Goal: Information Seeking & Learning: Find specific page/section

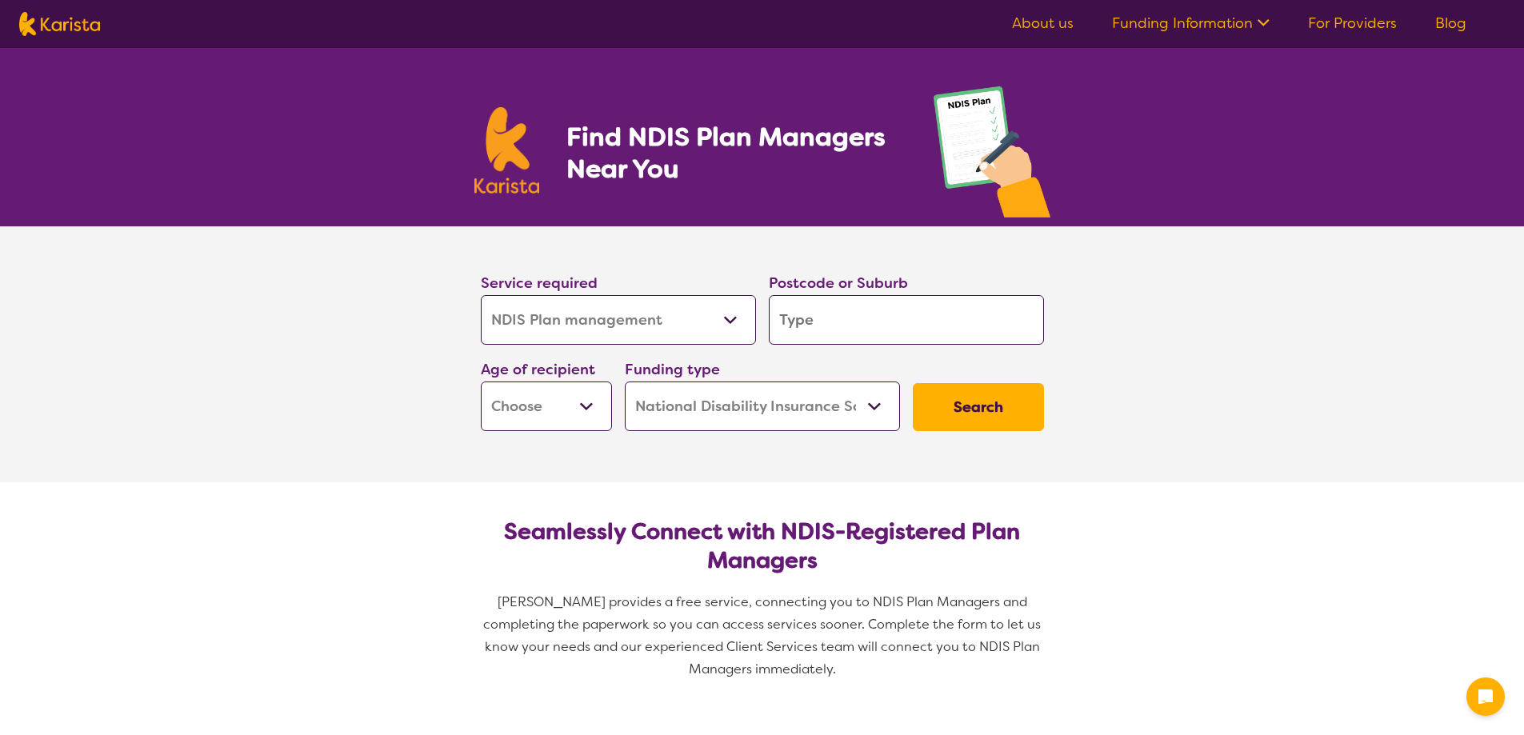
select select "NDIS Plan management"
select select "NDIS"
select select "NDIS Plan management"
select select "NDIS"
click at [847, 317] on input "search" at bounding box center [906, 320] width 275 height 50
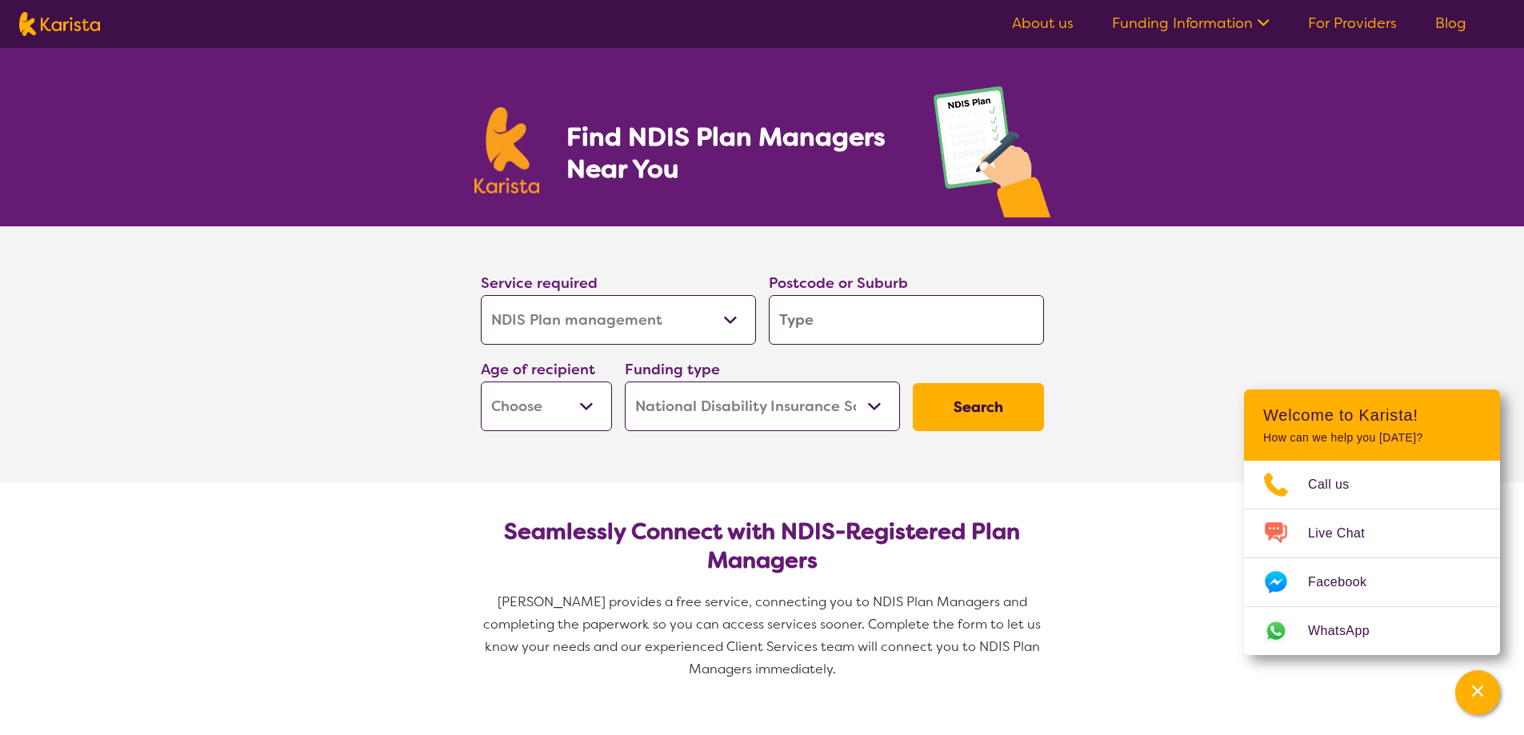
type input "4"
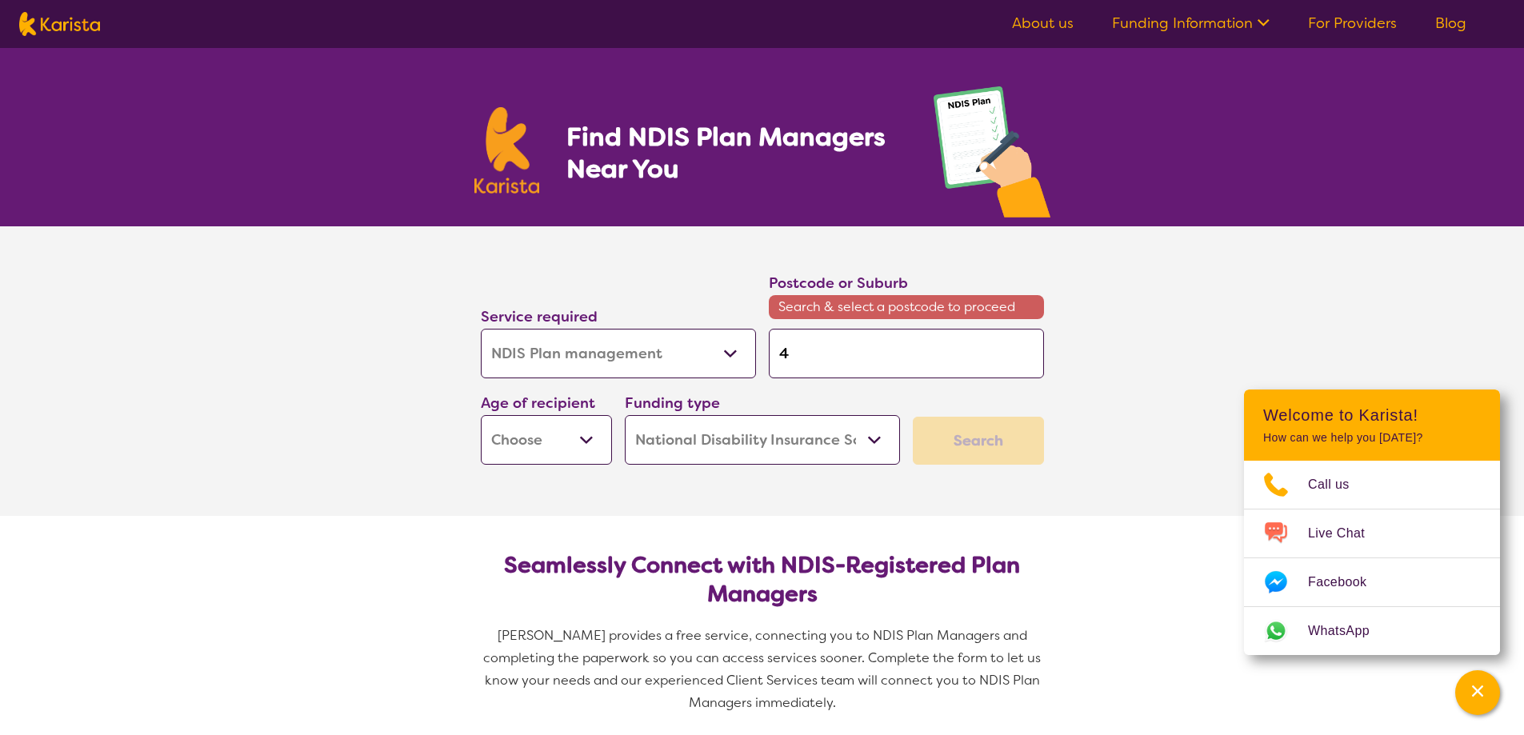
type input "45"
type input "450"
type input "4500"
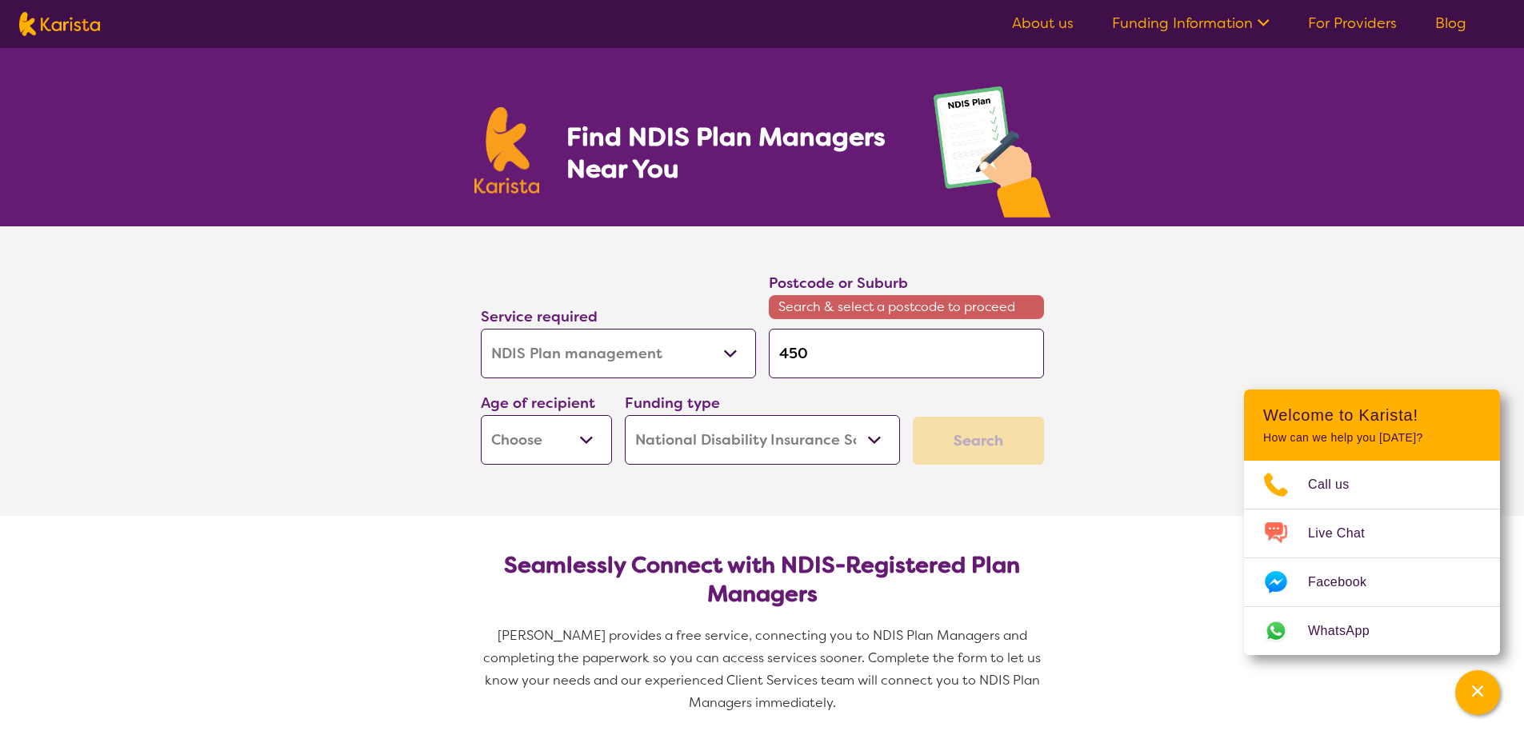
type input "4500"
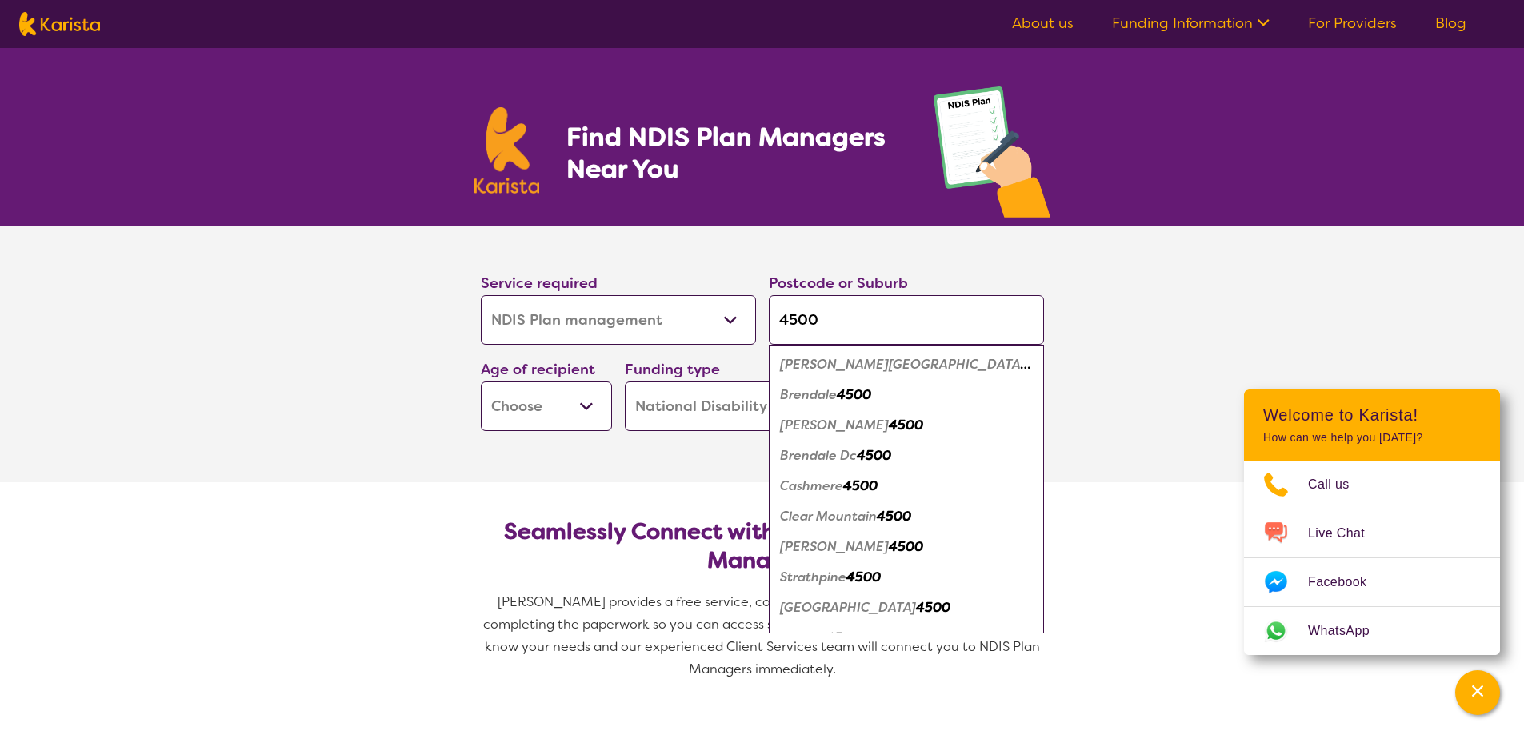
type input "4500"
click at [867, 576] on em "4500" at bounding box center [864, 577] width 34 height 17
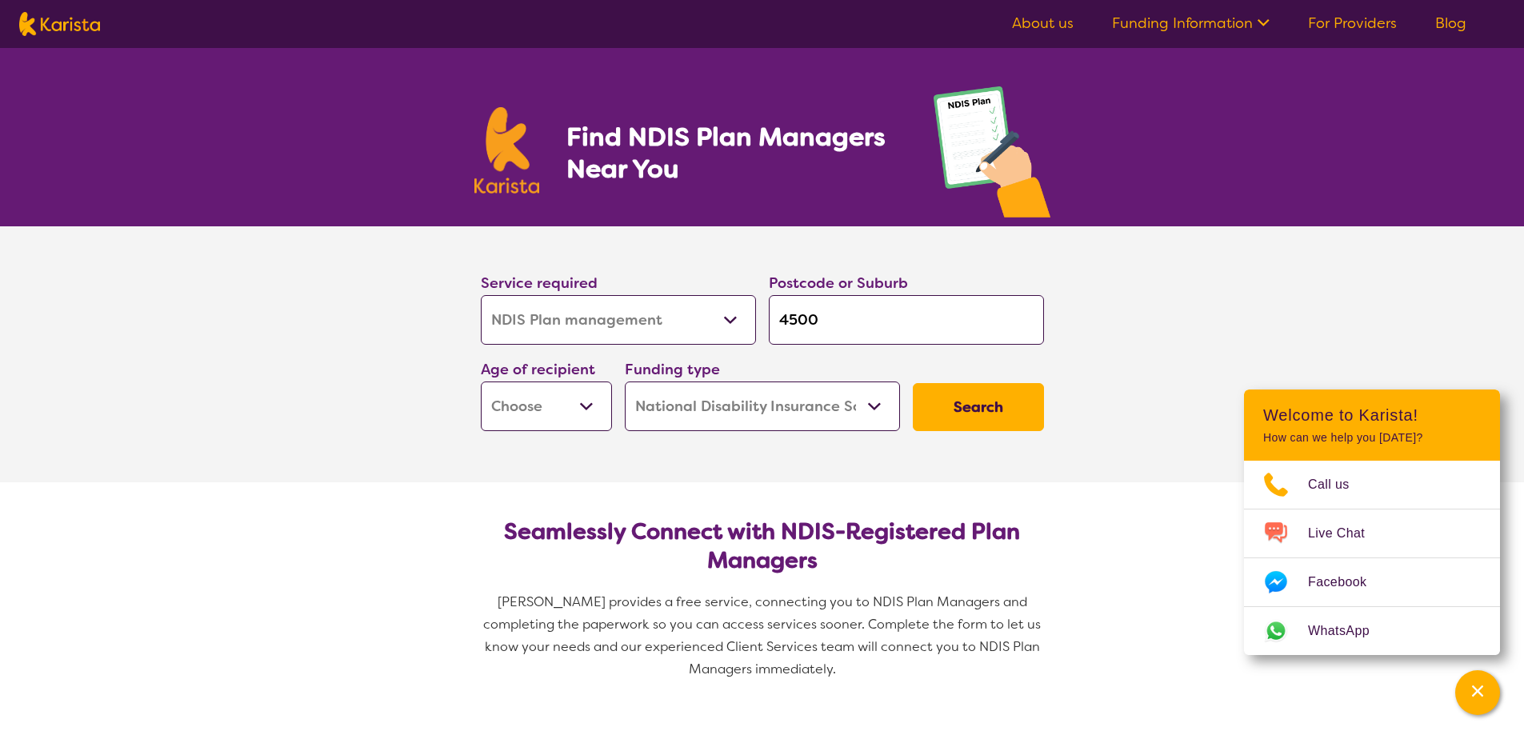
click at [986, 399] on button "Search" at bounding box center [978, 407] width 131 height 48
click at [577, 404] on select "Early Childhood - 0 to 9 Child - 10 to 11 Adolescent - 12 to 17 Adult - 18 to 6…" at bounding box center [546, 407] width 131 height 50
click at [871, 403] on select "Home Care Package (HCP) National Disability Insurance Scheme (NDIS) I don't know" at bounding box center [762, 407] width 275 height 50
click at [591, 411] on select "Early Childhood - 0 to 9 Child - 10 to 11 Adolescent - 12 to 17 Adult - 18 to 6…" at bounding box center [546, 407] width 131 height 50
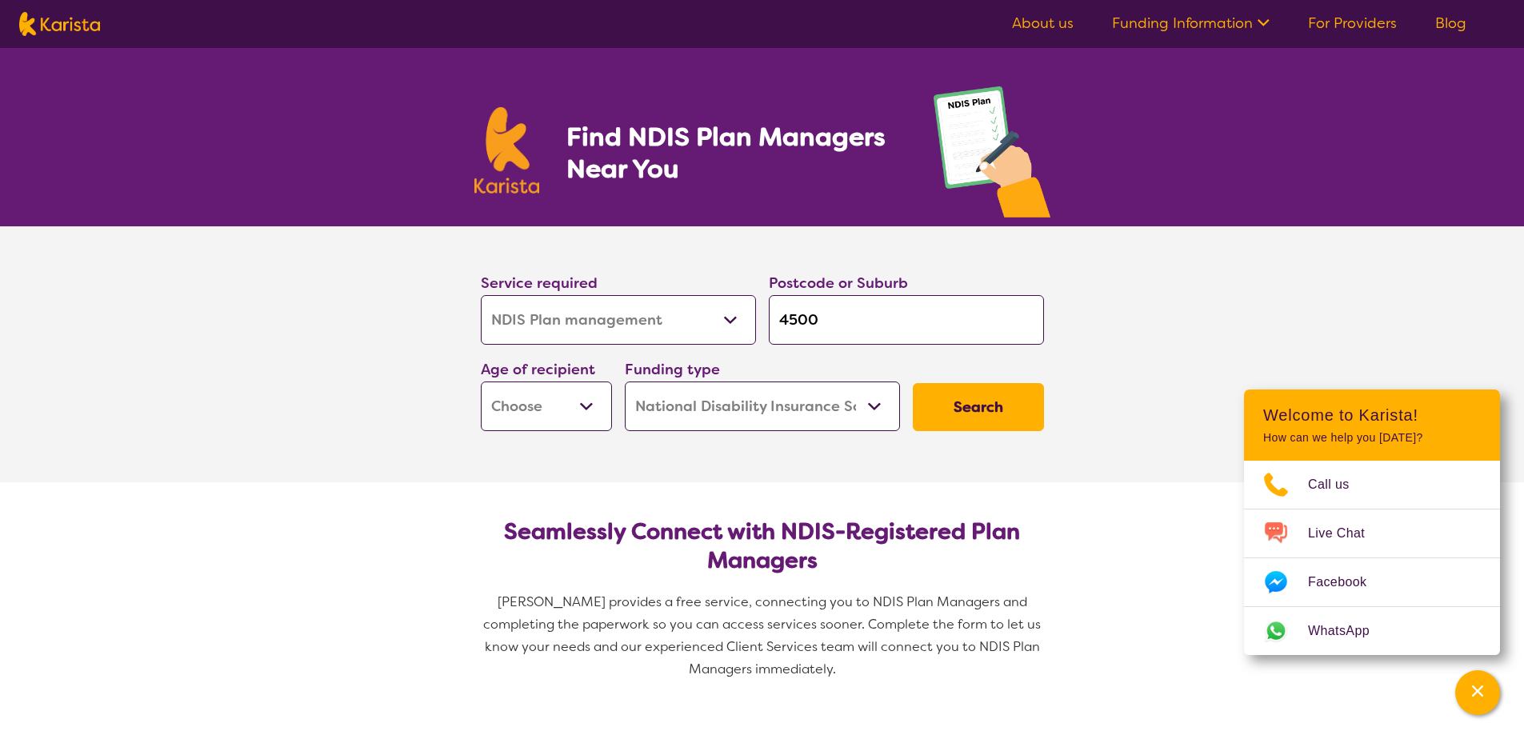
select select "AD"
click at [481, 382] on select "Early Childhood - 0 to 9 Child - 10 to 11 Adolescent - 12 to 17 Adult - 18 to 6…" at bounding box center [546, 407] width 131 height 50
select select "AD"
click at [975, 409] on button "Search" at bounding box center [978, 407] width 131 height 48
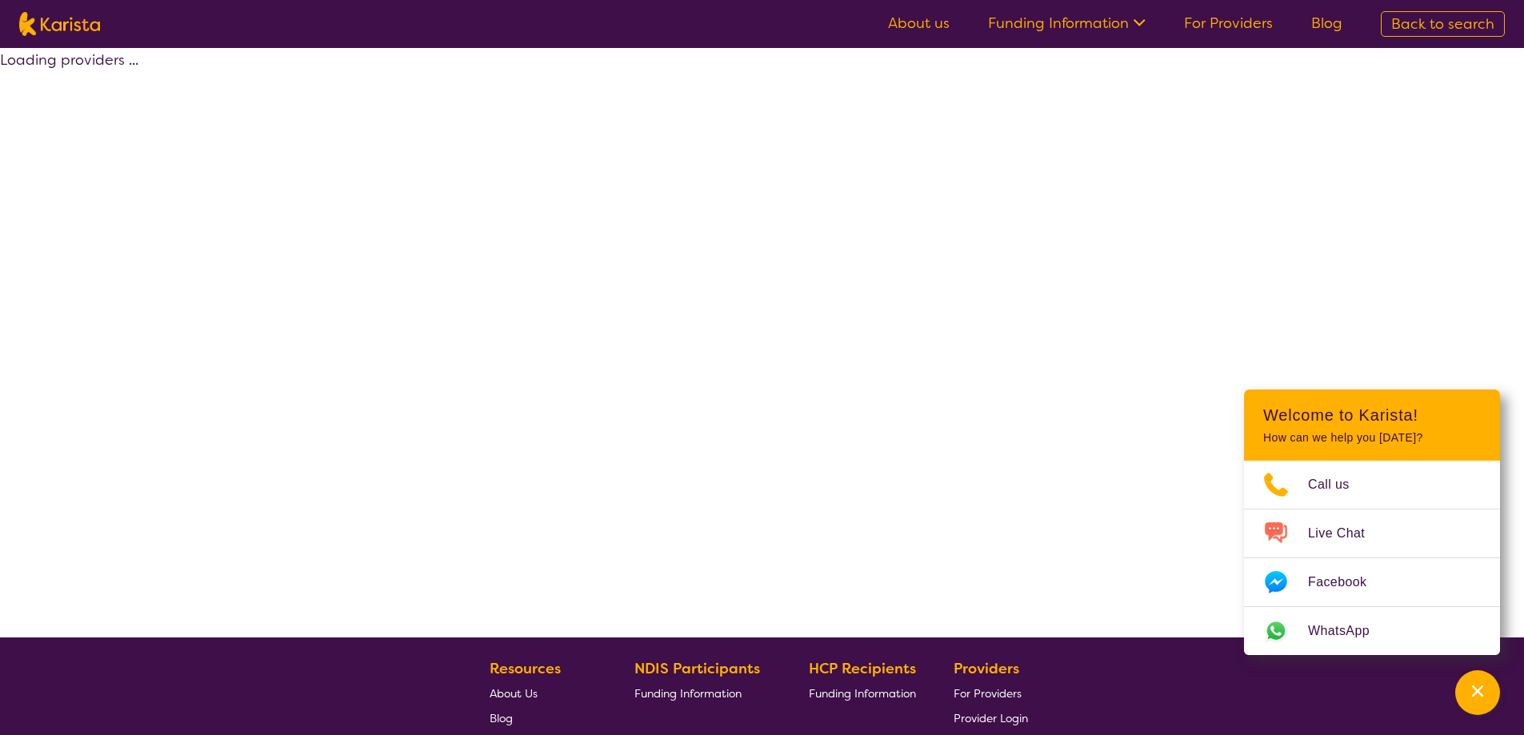
select select "by_score"
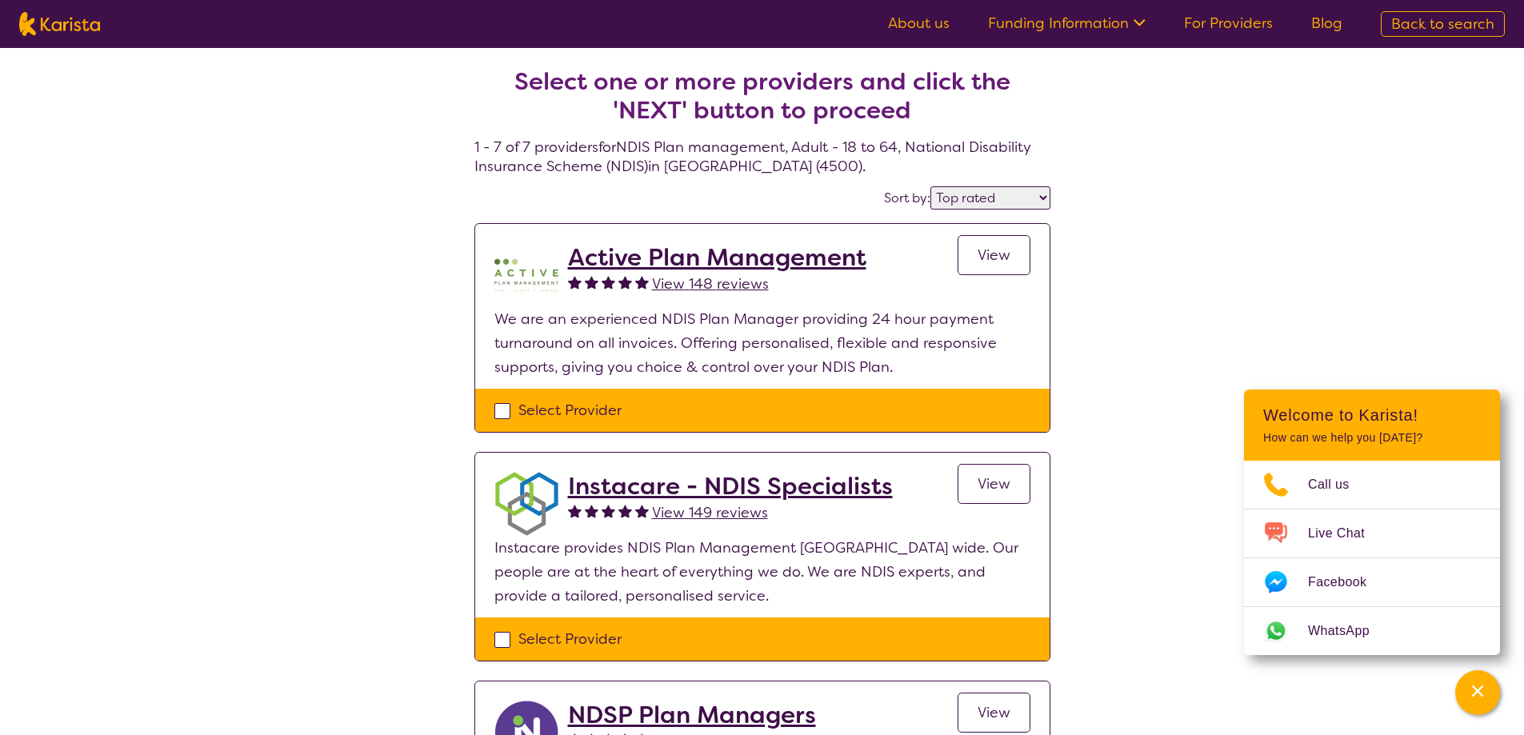
scroll to position [80, 0]
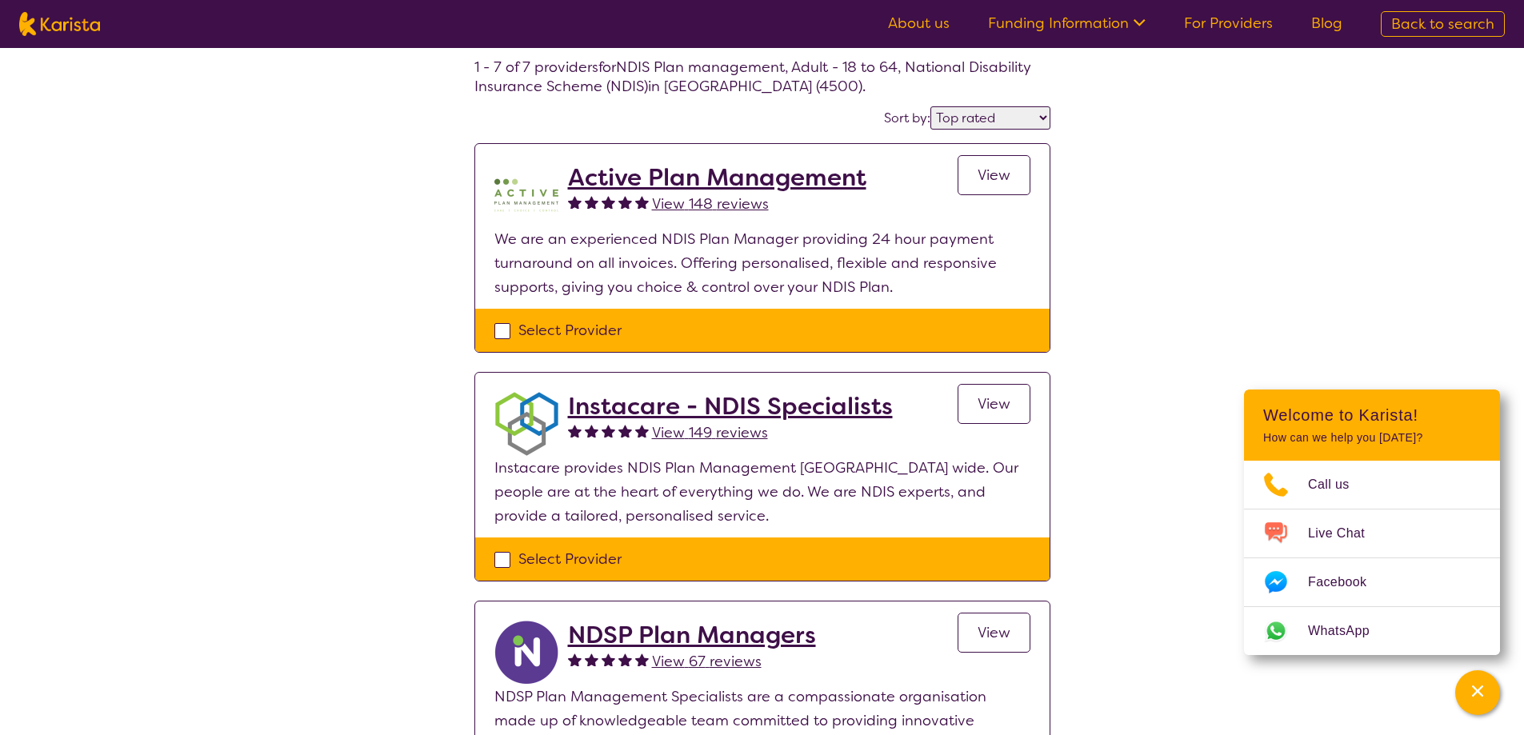
select select "NDIS Plan management"
select select "AD"
select select "NDIS"
select select "NDIS Plan management"
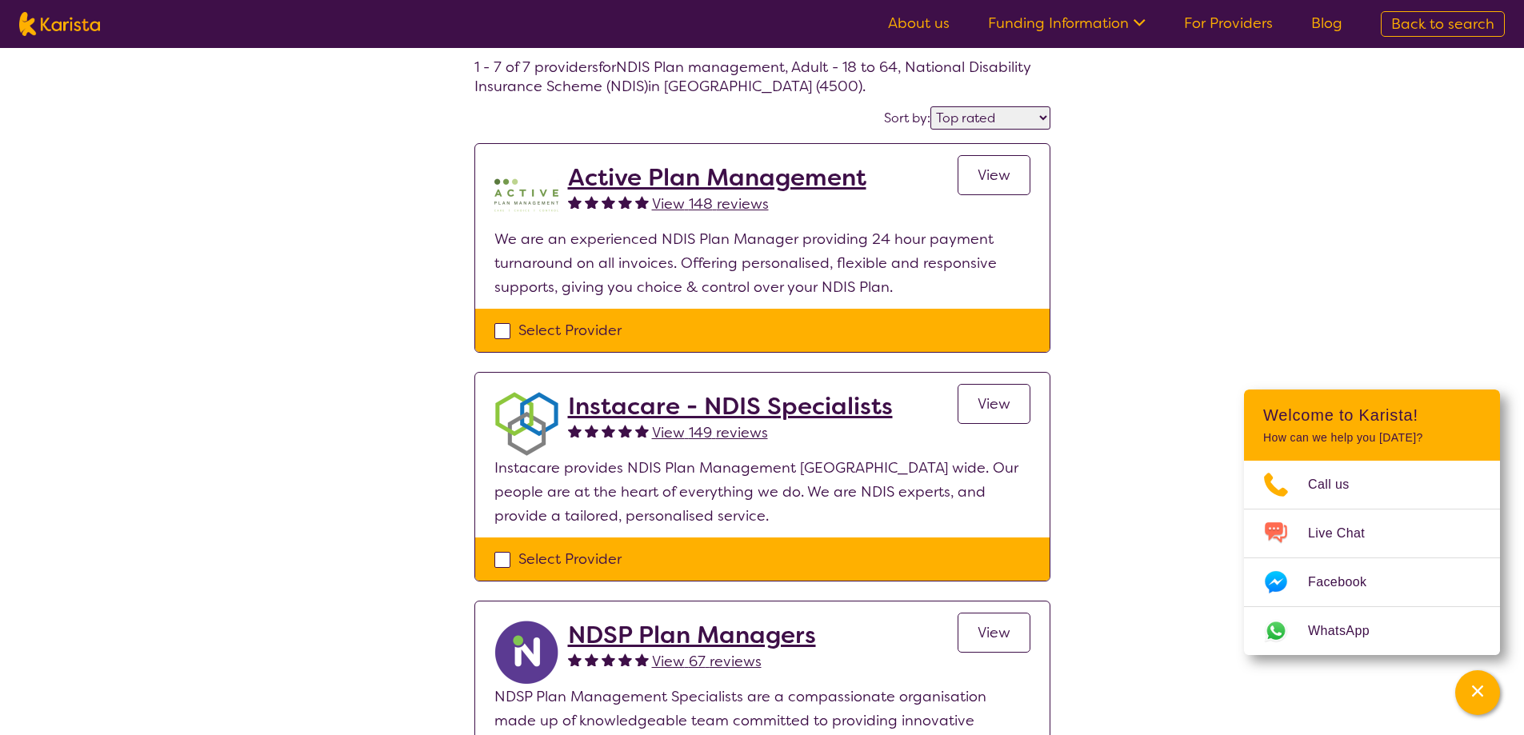
select select "AD"
select select "NDIS"
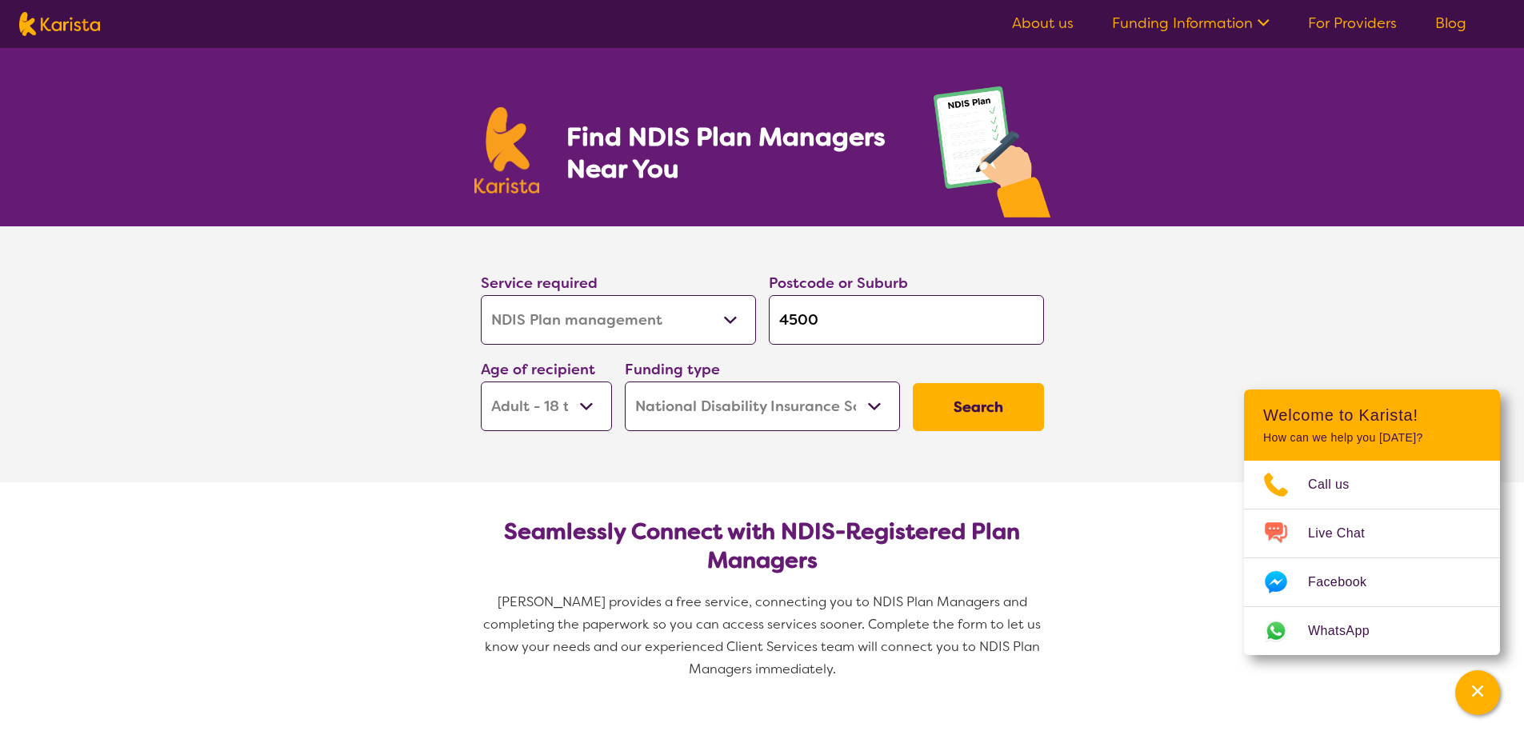
click at [589, 410] on select "Early Childhood - 0 to 9 Child - 10 to 11 Adolescent - 12 to 17 Adult - 18 to 6…" at bounding box center [546, 407] width 131 height 50
select select "AS"
click at [481, 382] on select "Early Childhood - 0 to 9 Child - 10 to 11 Adolescent - 12 to 17 Adult - 18 to 6…" at bounding box center [546, 407] width 131 height 50
select select "AS"
click at [995, 411] on button "Search" at bounding box center [978, 407] width 131 height 48
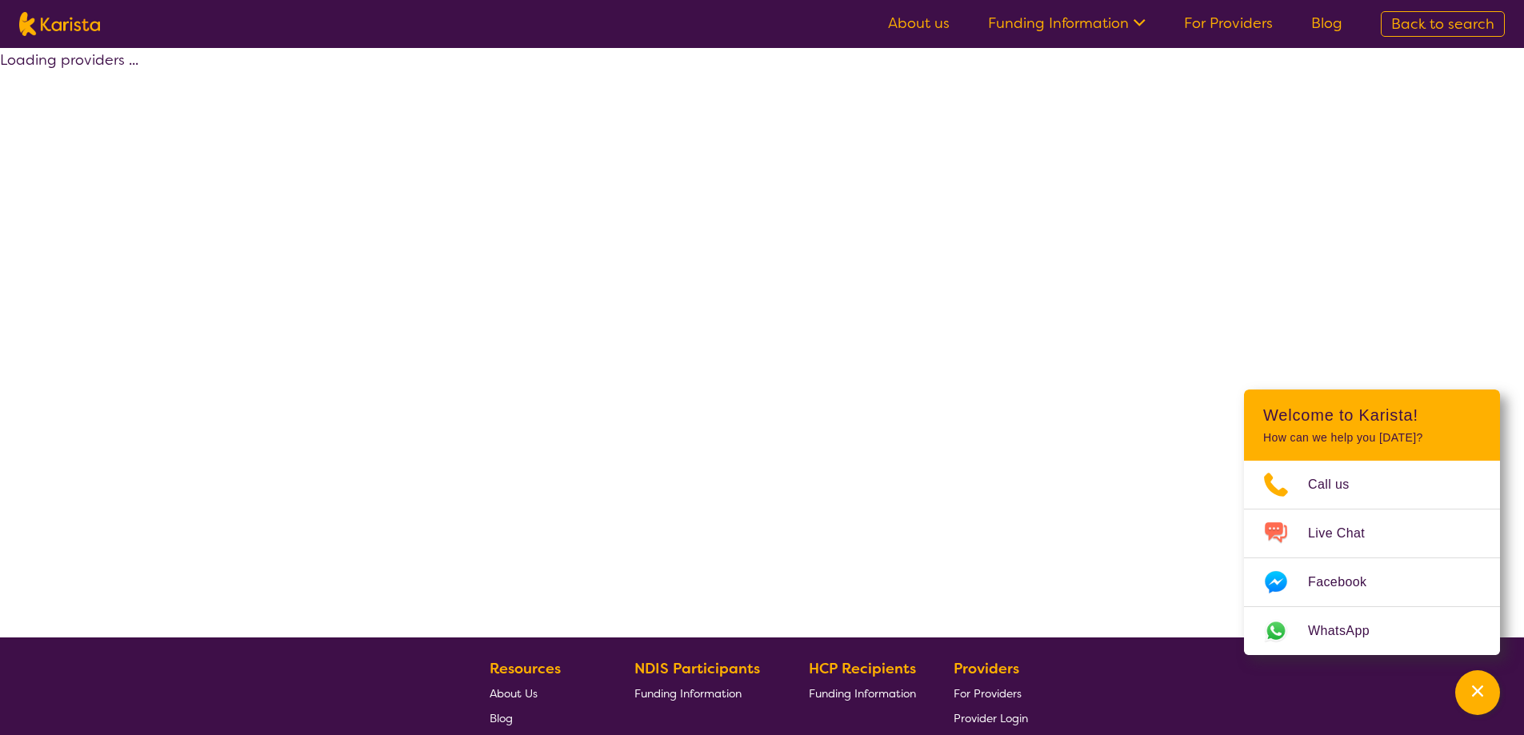
select select "by_score"
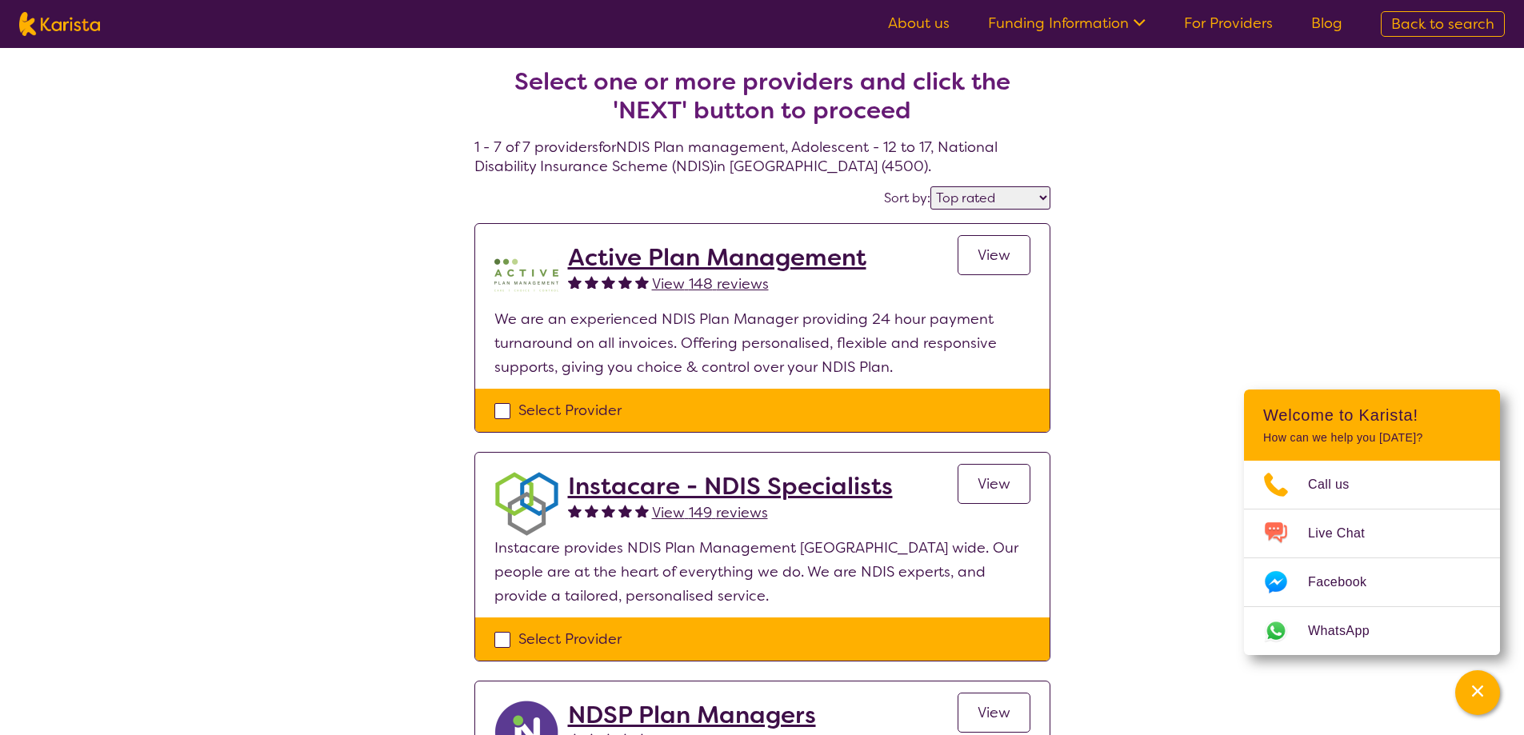
scroll to position [160, 0]
select select "NDIS Plan management"
select select "AS"
select select "NDIS"
select select "NDIS Plan management"
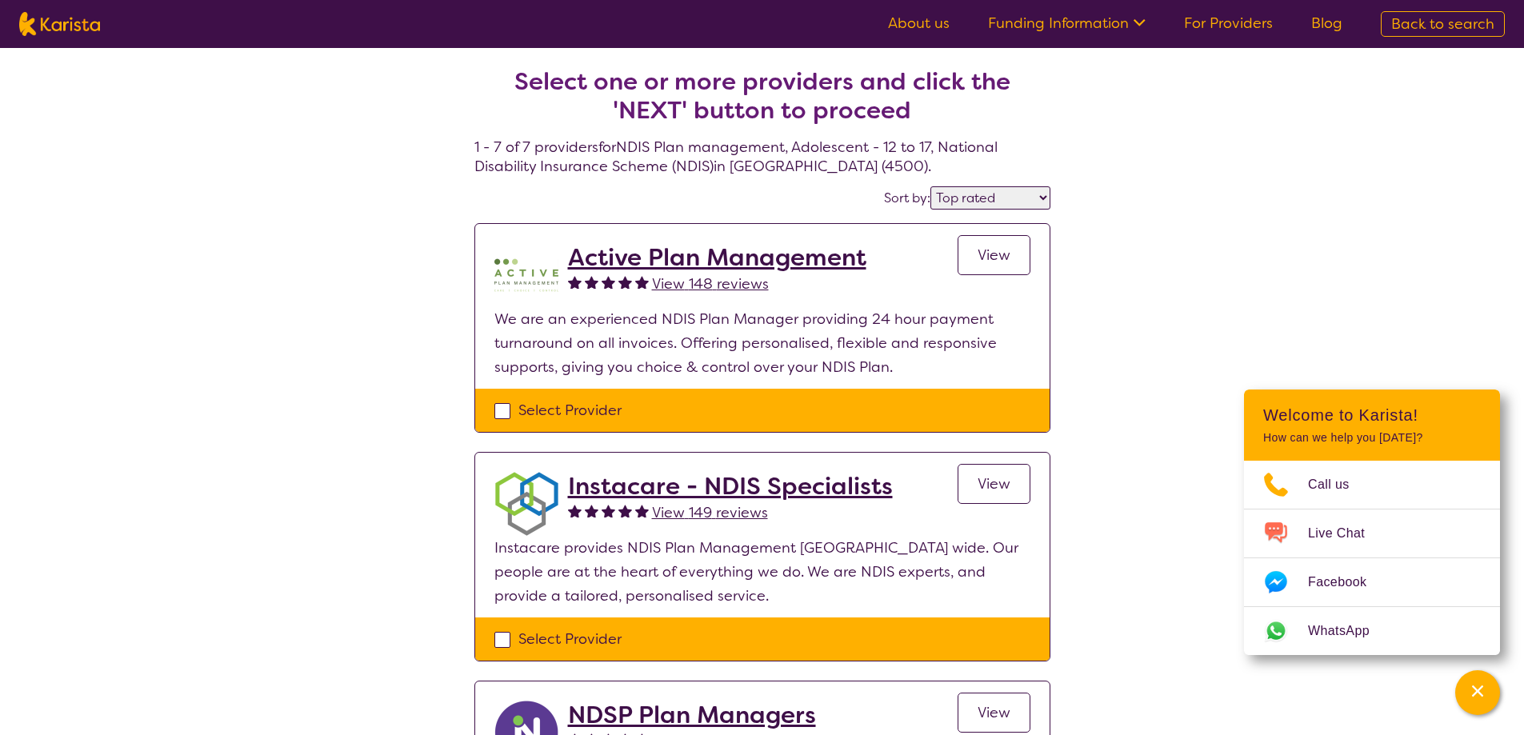
select select "AS"
select select "NDIS"
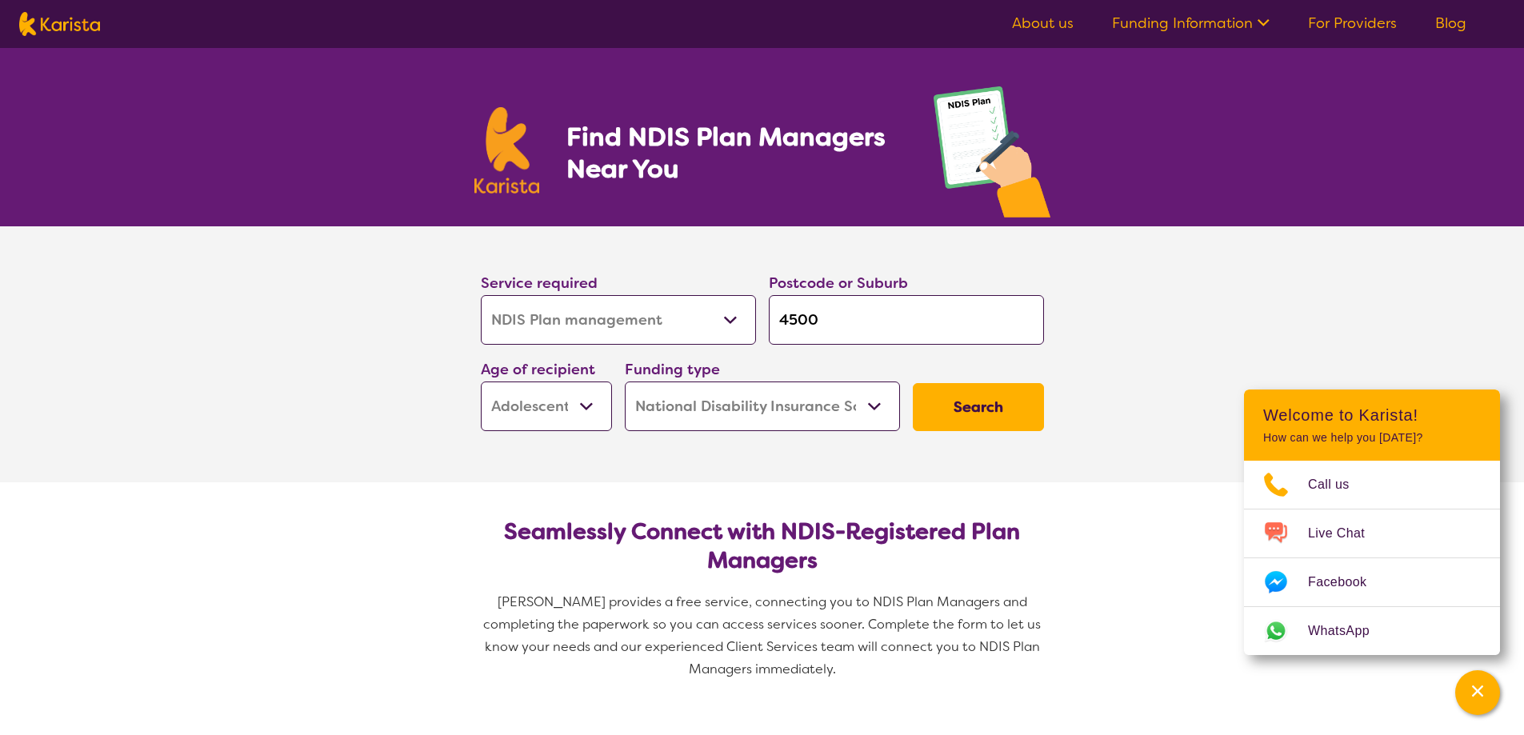
drag, startPoint x: 827, startPoint y: 314, endPoint x: 791, endPoint y: 325, distance: 37.7
click at [765, 314] on div "Postcode or Suburb 4500" at bounding box center [907, 308] width 288 height 86
type input "4"
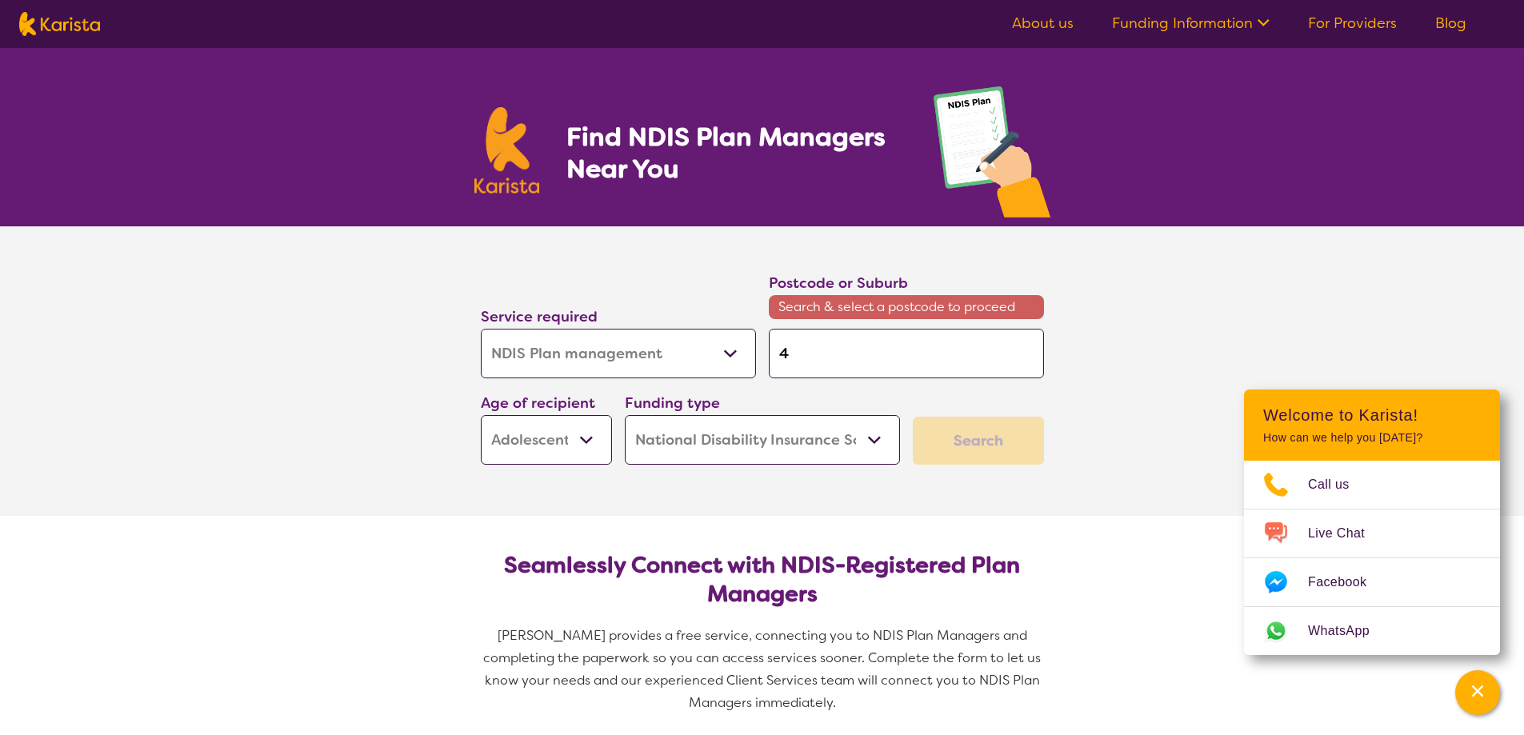
type input "40"
type input "400"
type input "4000"
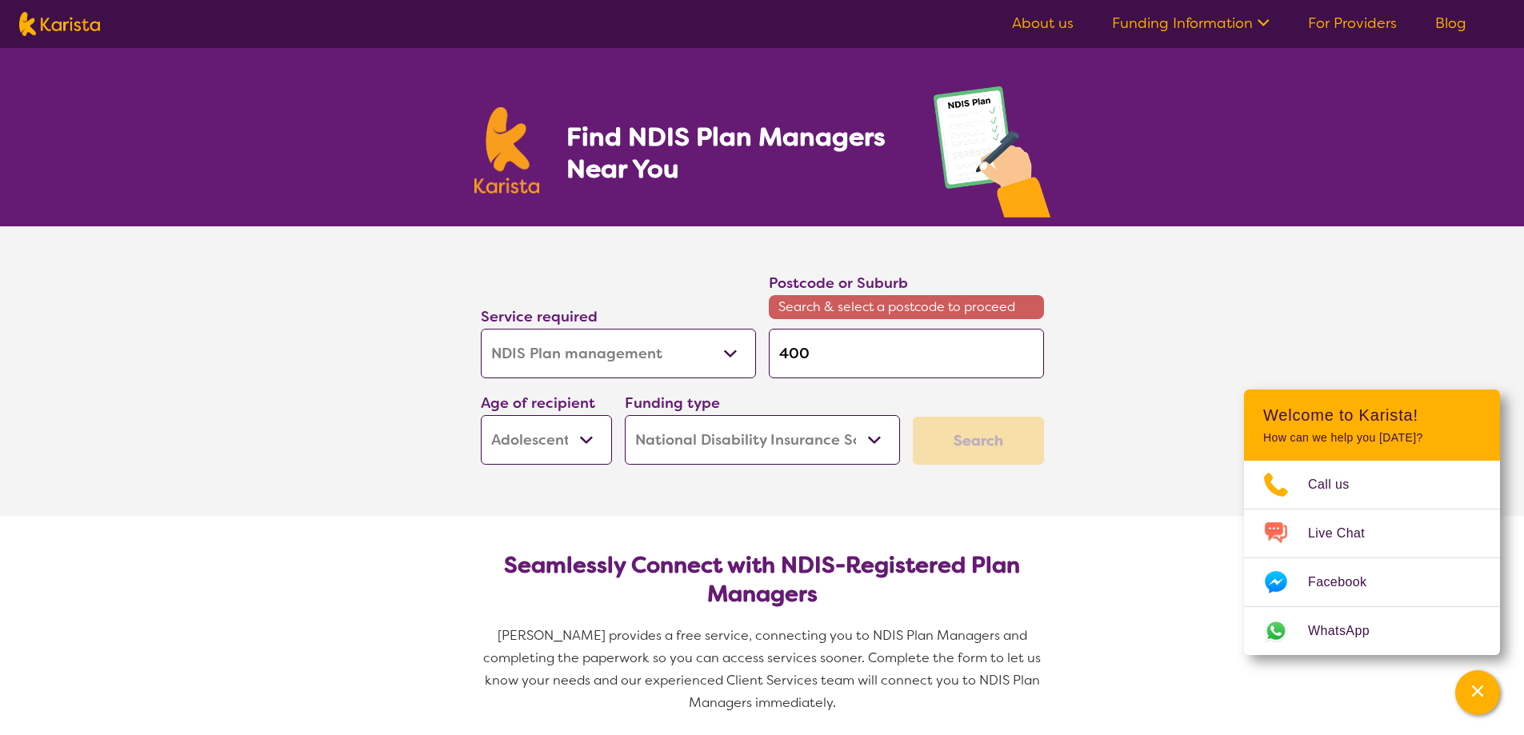
type input "4000"
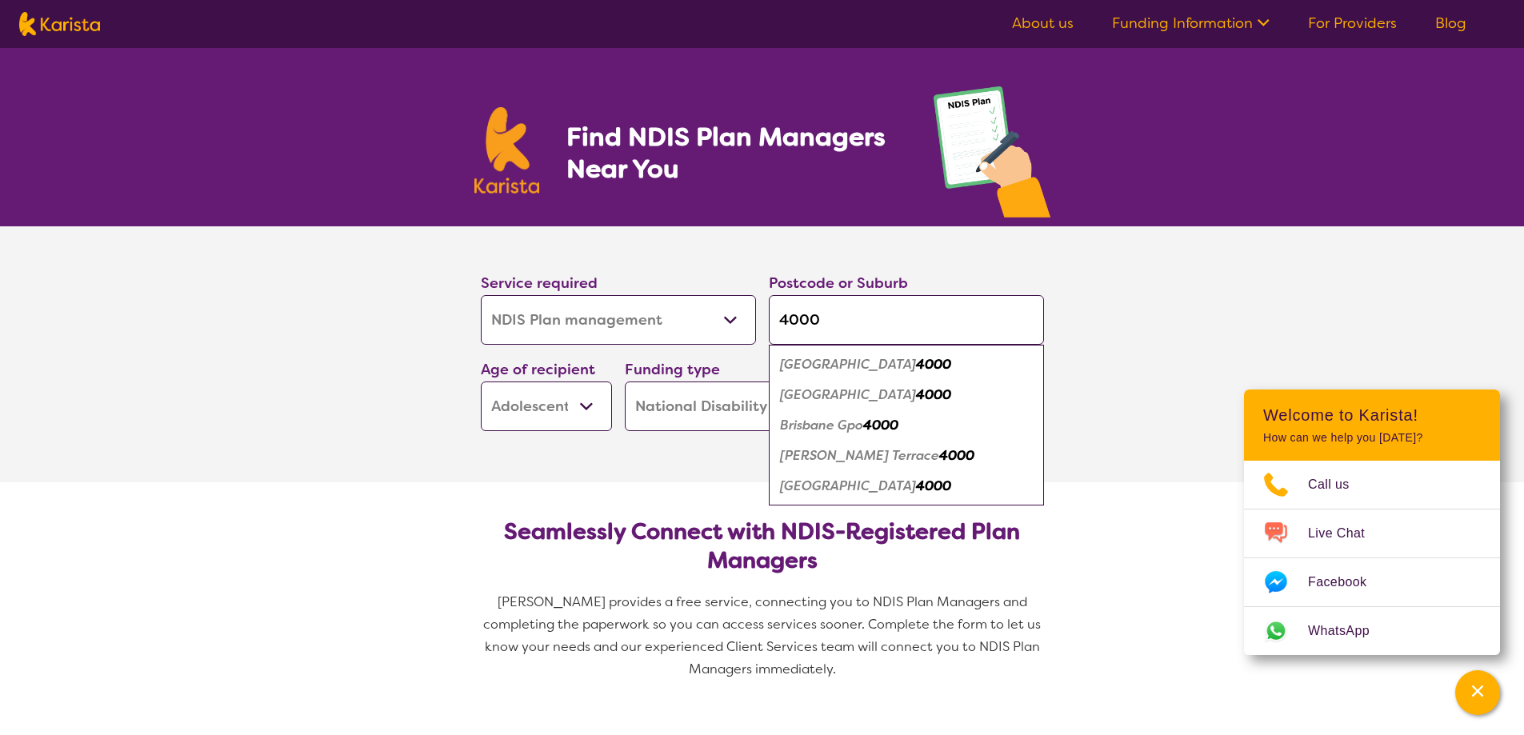
type input "4000"
click at [839, 396] on em "[GEOGRAPHIC_DATA]" at bounding box center [848, 395] width 136 height 17
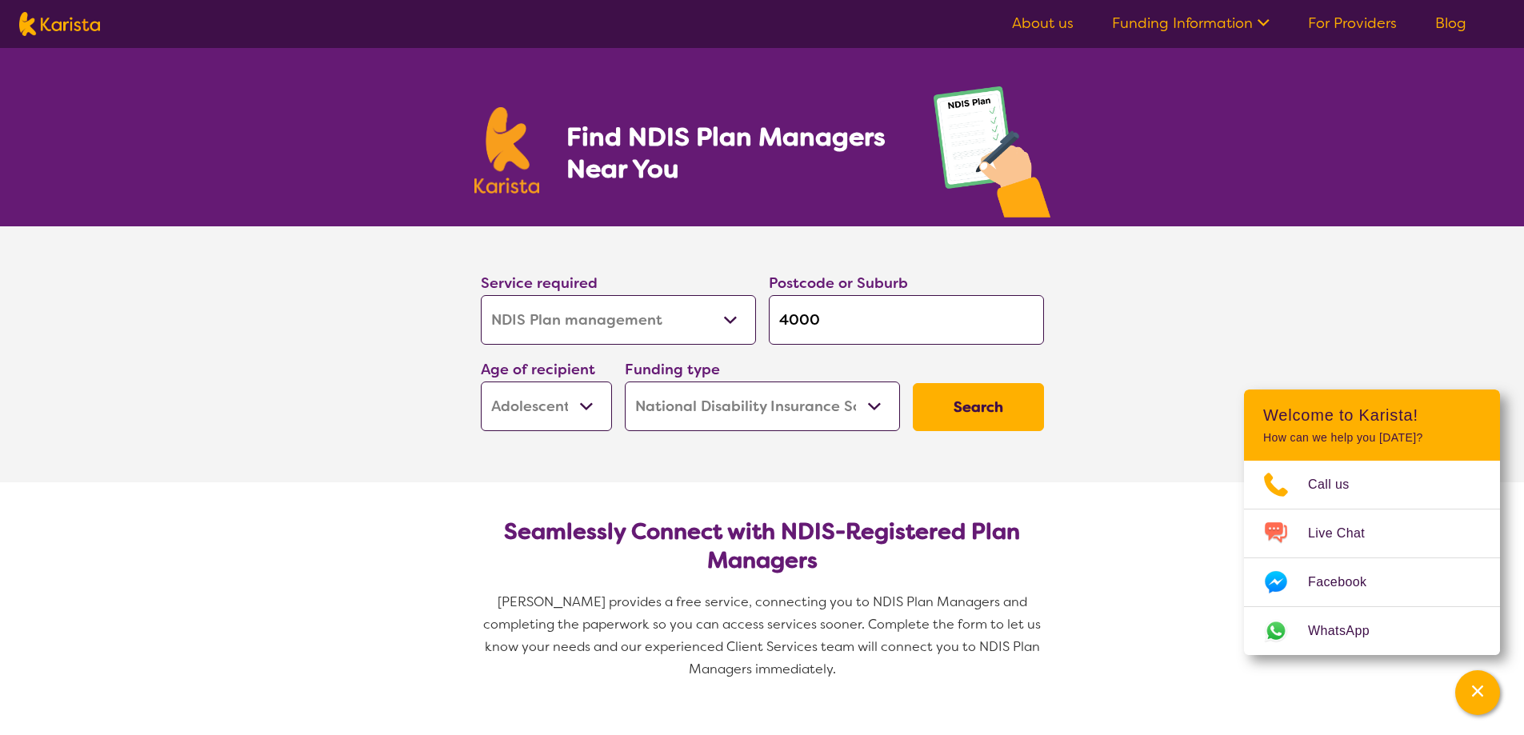
click at [962, 414] on button "Search" at bounding box center [978, 407] width 131 height 48
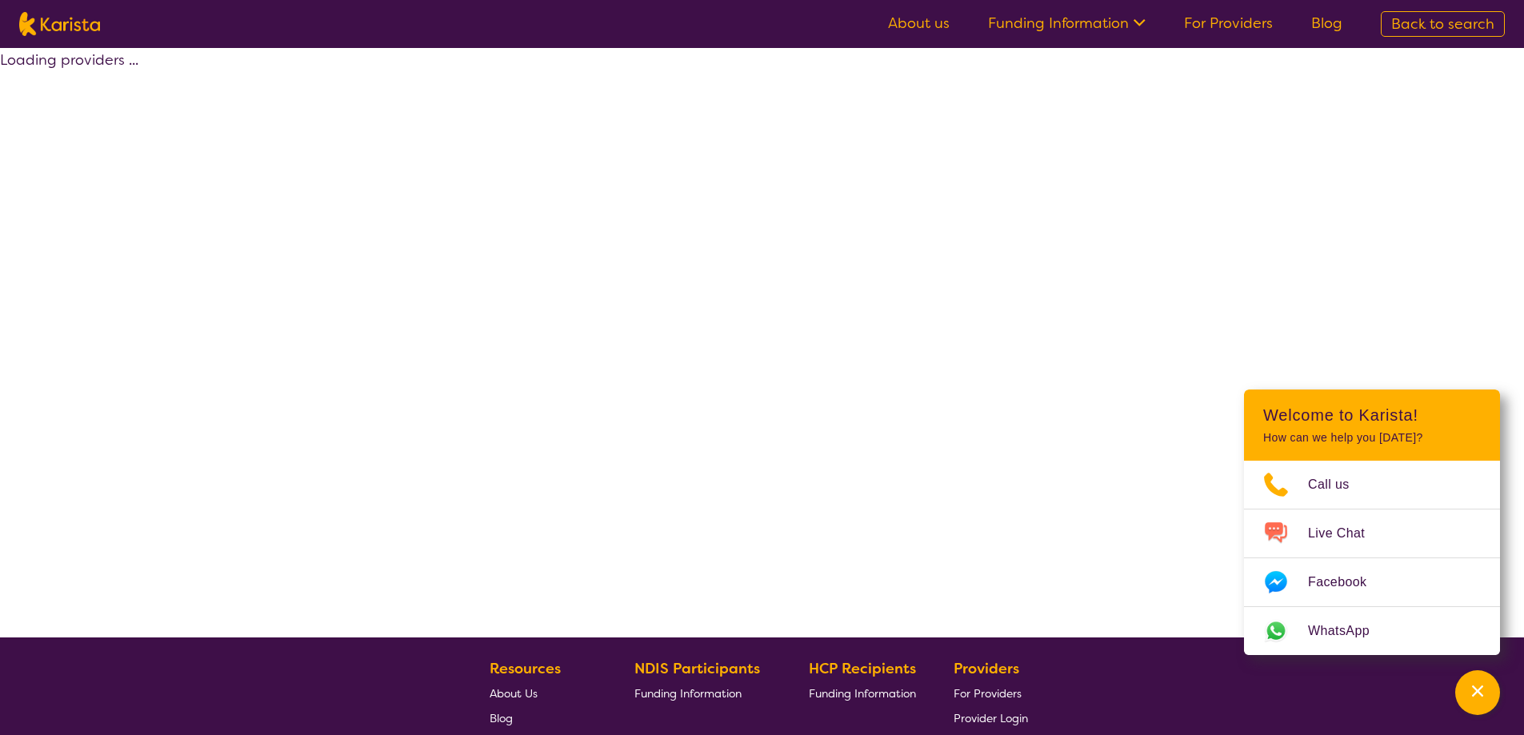
select select "by_score"
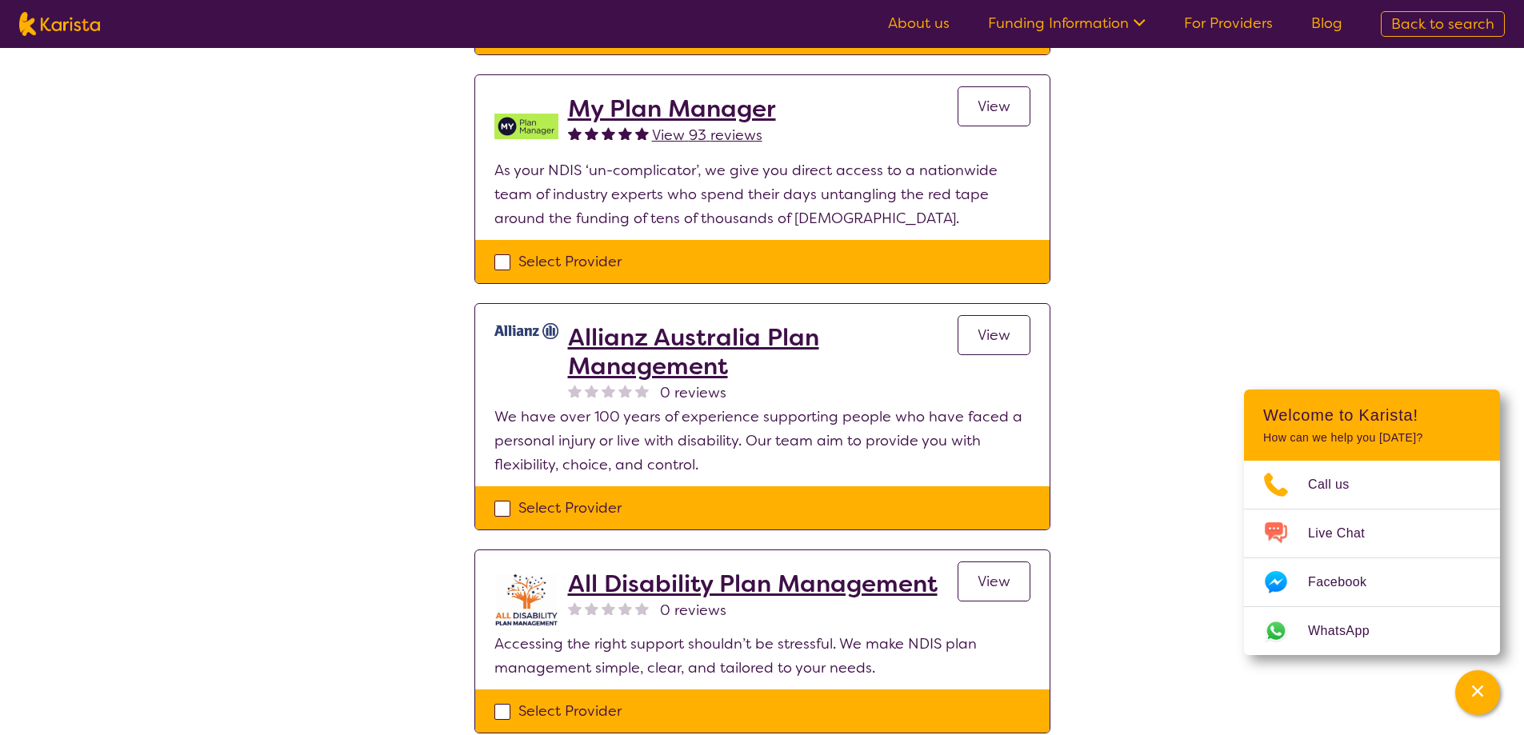
scroll to position [560, 0]
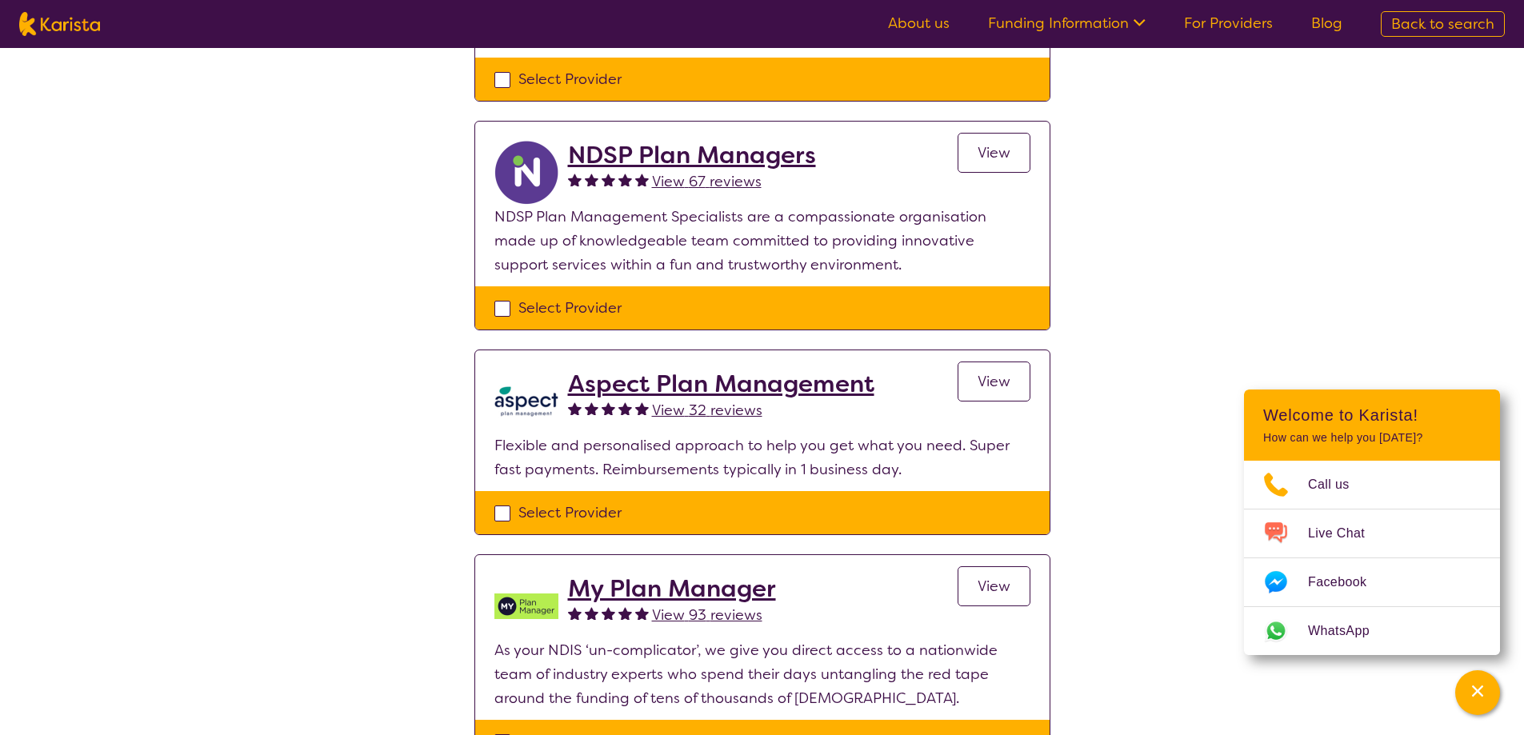
select select "NDIS Plan management"
select select "AS"
select select "NDIS"
select select "NDIS Plan management"
select select "AS"
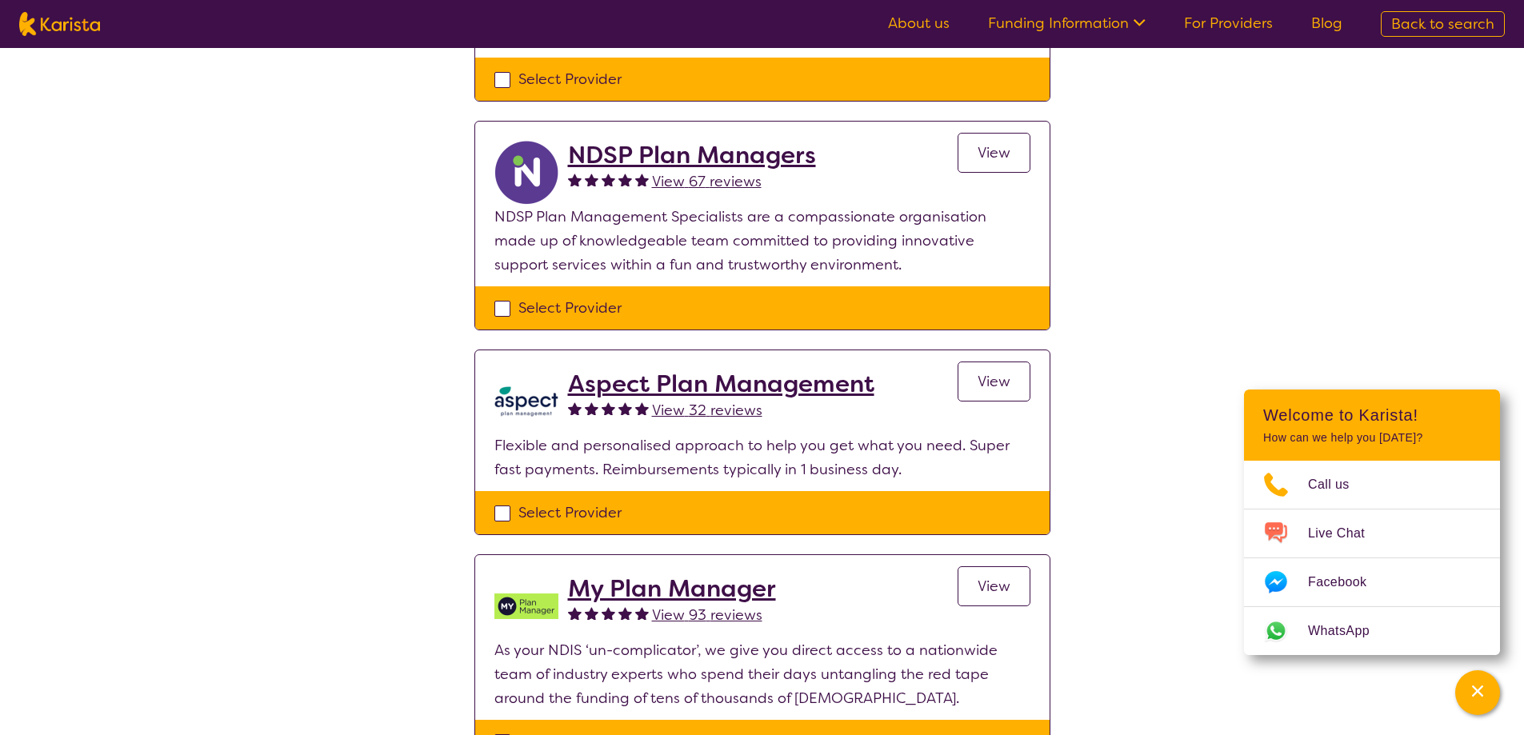
select select "NDIS"
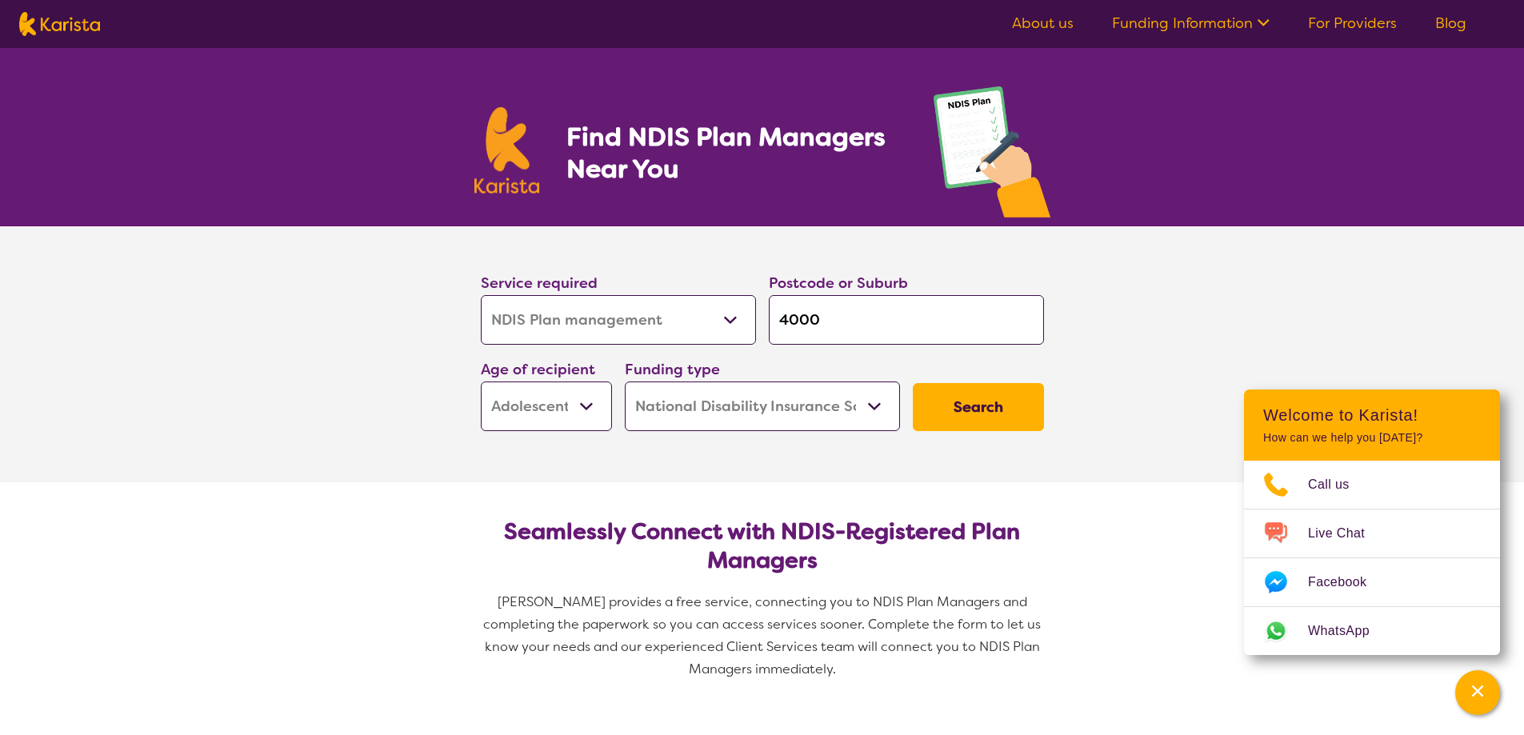
click at [577, 400] on select "Early Childhood - 0 to 9 Child - 10 to 11 Adolescent - 12 to 17 Adult - 18 to 6…" at bounding box center [546, 407] width 131 height 50
select select "AD"
click at [481, 382] on select "Early Childhood - 0 to 9 Child - 10 to 11 Adolescent - 12 to 17 Adult - 18 to 6…" at bounding box center [546, 407] width 131 height 50
select select "AD"
click at [1039, 391] on button "Search" at bounding box center [978, 407] width 131 height 48
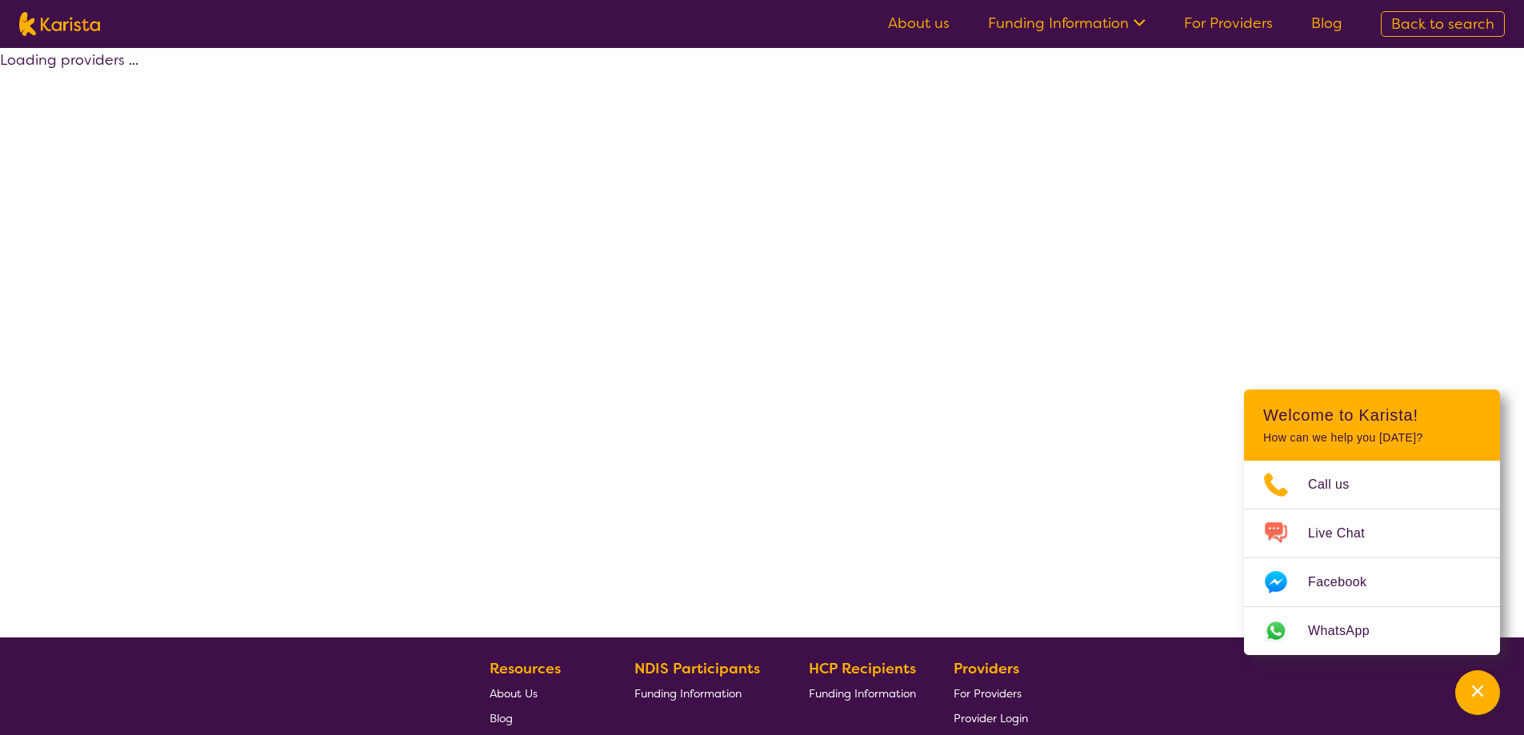
click at [969, 414] on div "Loading providers ..." at bounding box center [762, 343] width 1524 height 590
select select "by_score"
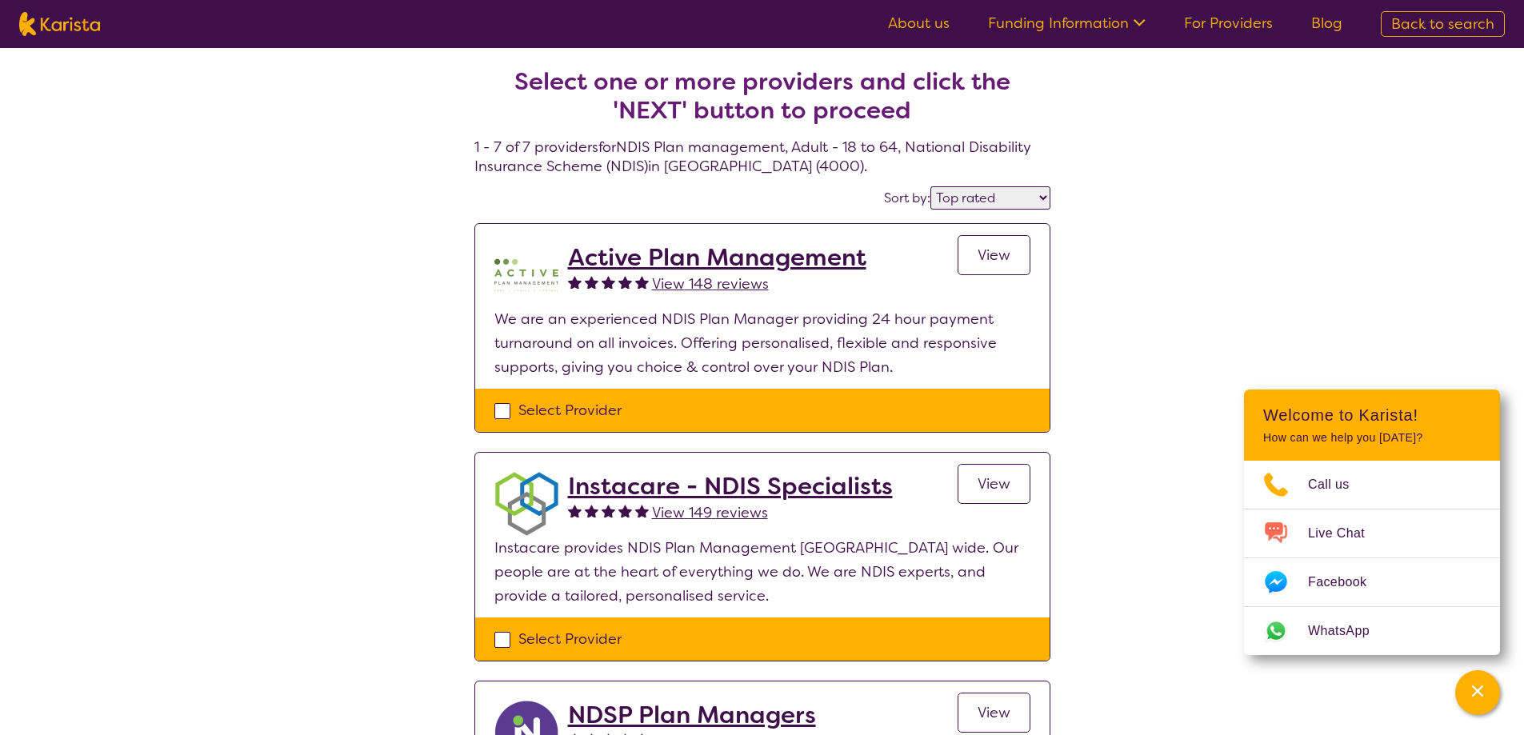
select select "NDIS Plan management"
select select "AD"
select select "NDIS"
select select "NDIS Plan management"
select select "AD"
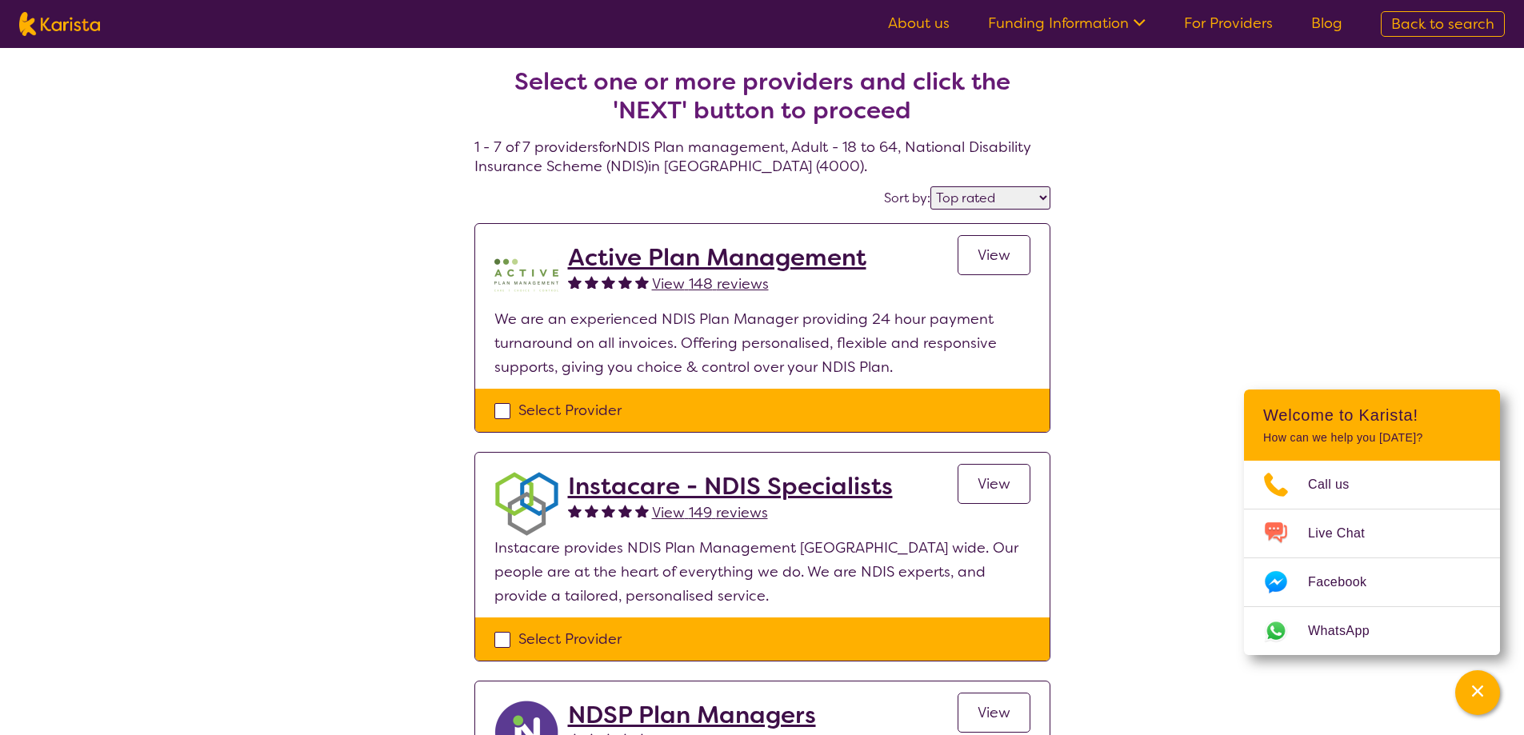
select select "NDIS"
